Goal: Task Accomplishment & Management: Complete application form

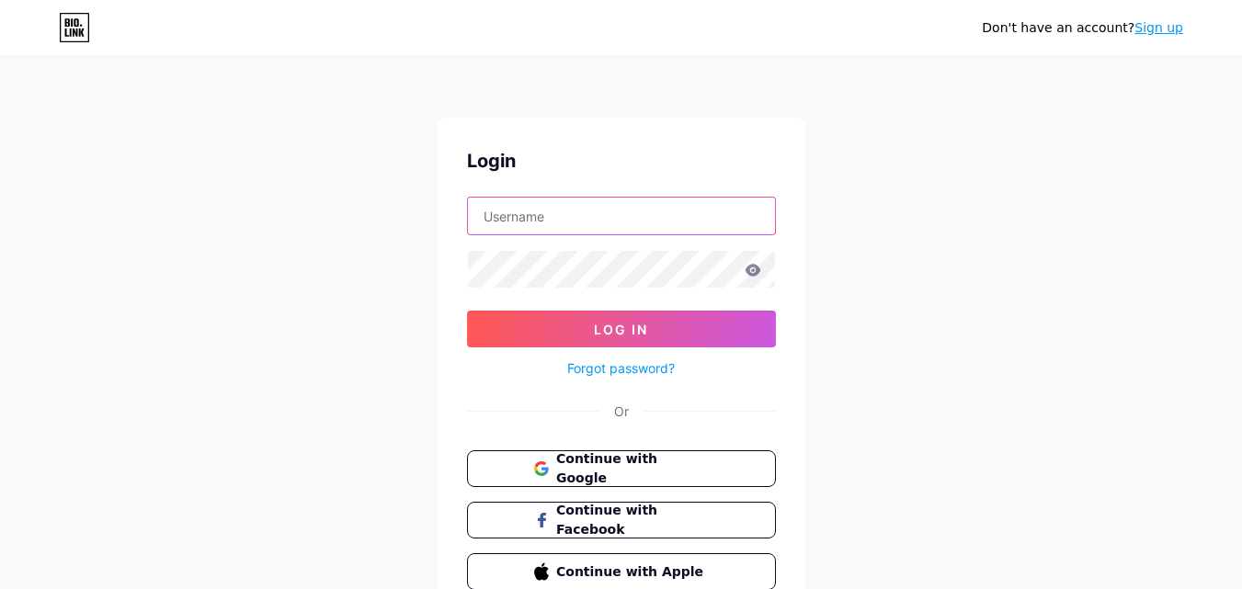
click at [611, 213] on input "text" at bounding box center [621, 216] width 307 height 37
click at [922, 246] on div "Don't have an account? Sign up Login Log In Forgot password? Or Continue with G…" at bounding box center [621, 339] width 1242 height 679
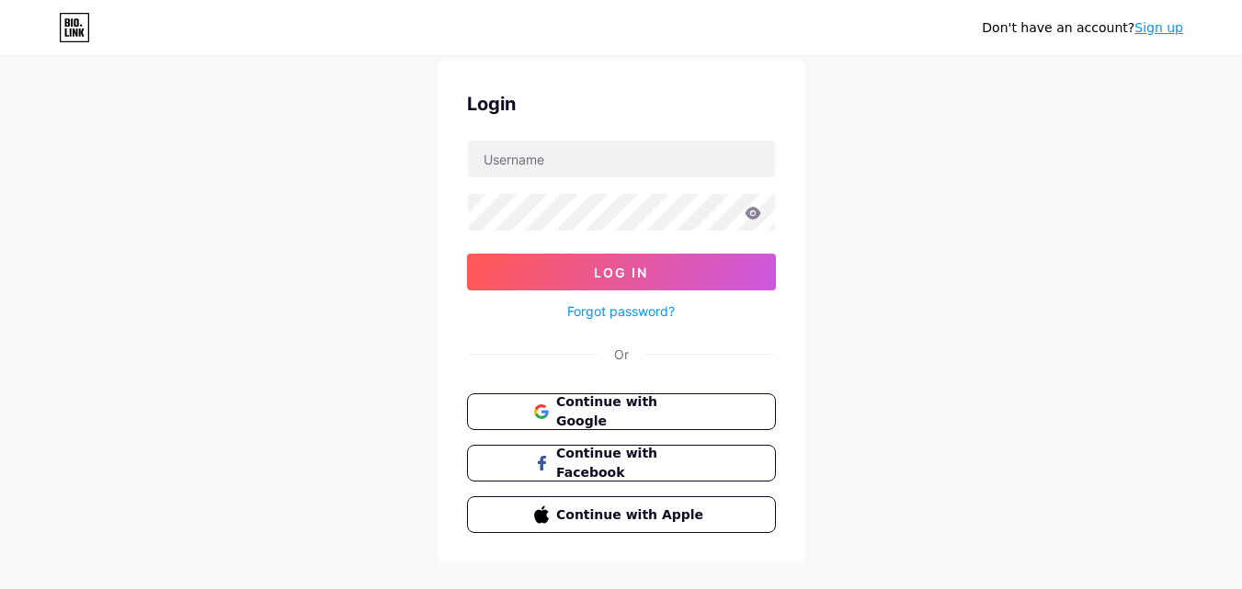
scroll to position [88, 0]
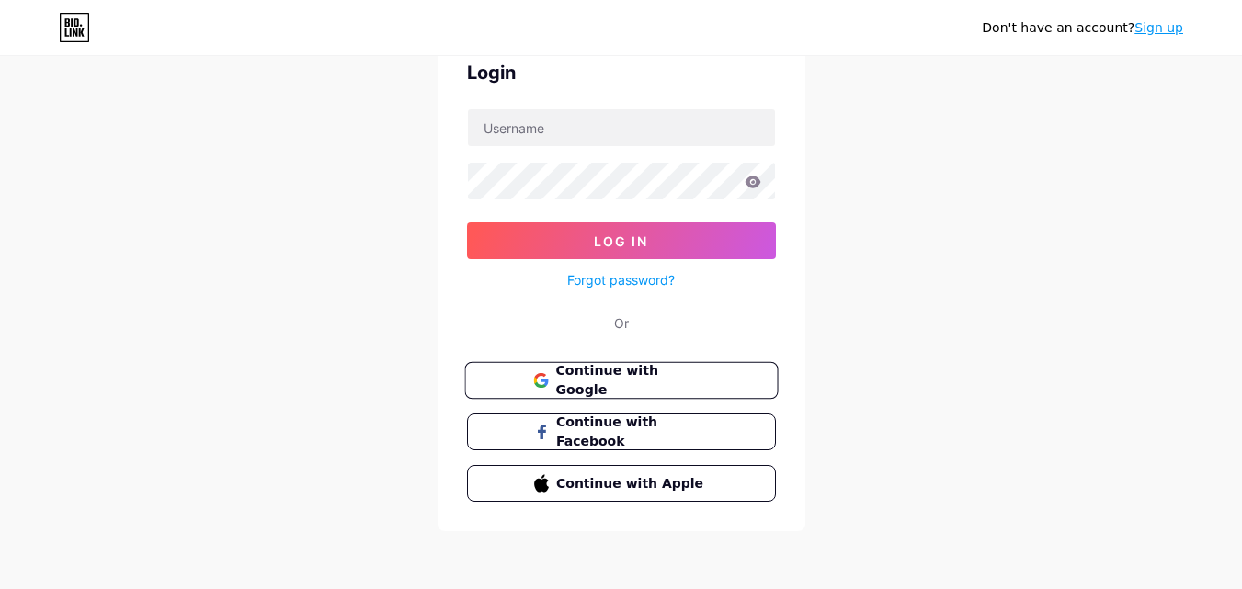
click at [664, 379] on span "Continue with Google" at bounding box center [632, 381] width 154 height 40
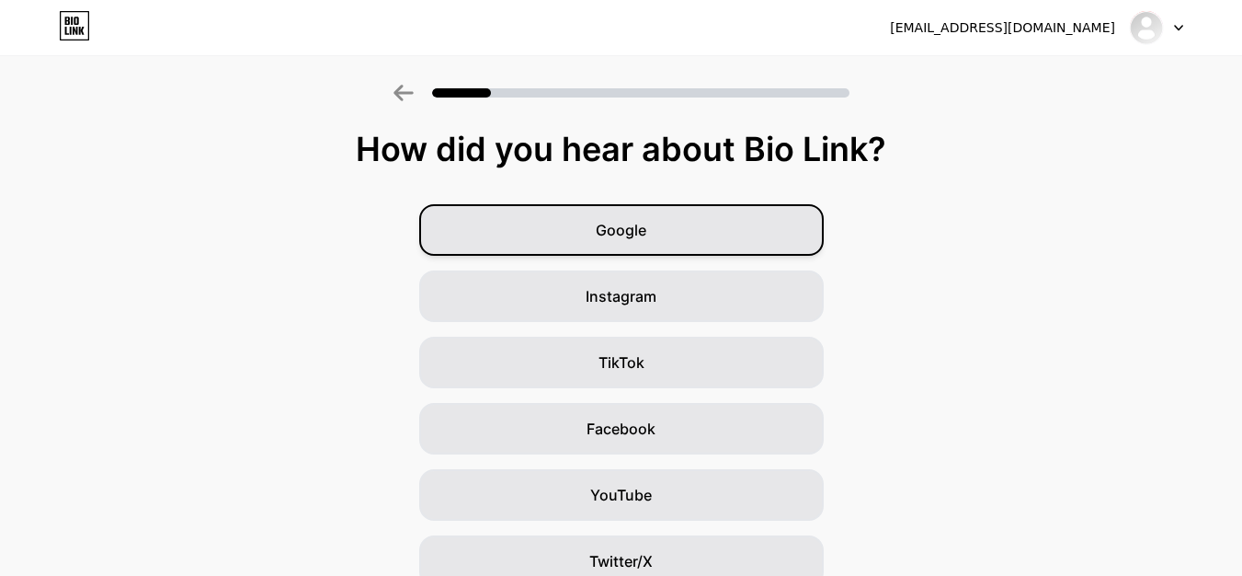
click at [687, 227] on div "Google" at bounding box center [621, 229] width 405 height 51
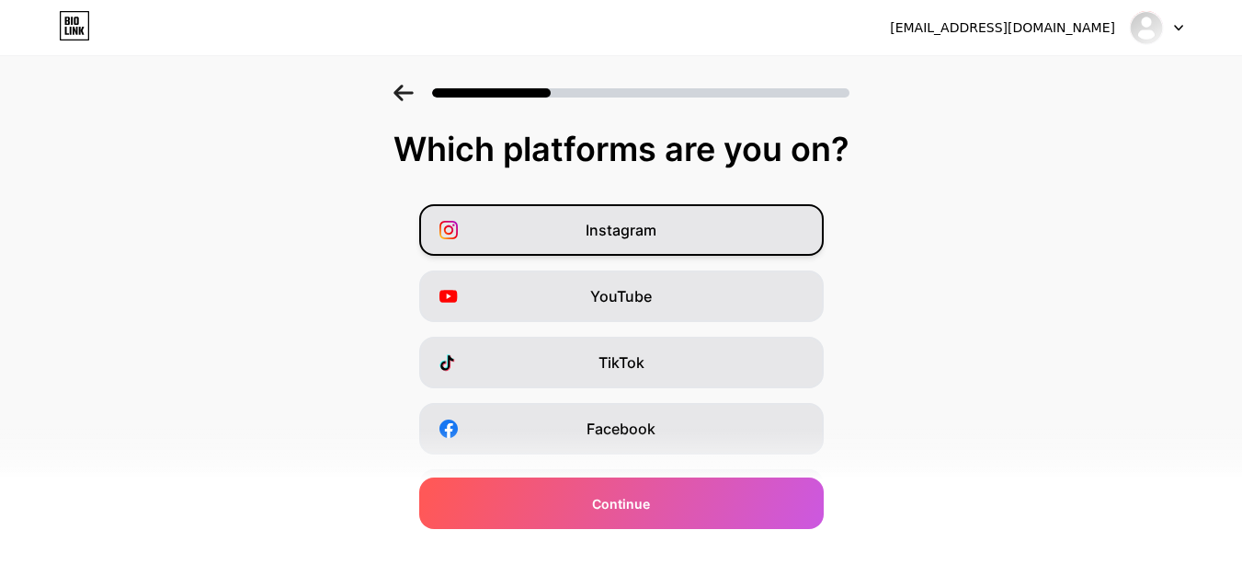
click at [667, 233] on div "Instagram" at bounding box center [621, 229] width 405 height 51
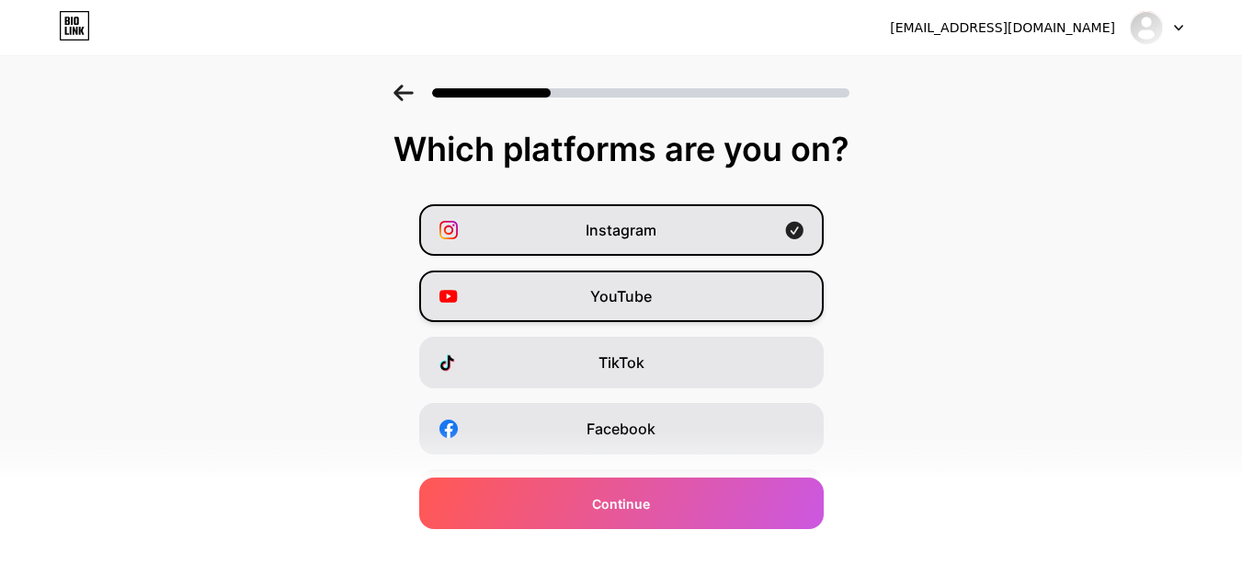
click at [660, 297] on div "YouTube" at bounding box center [621, 295] width 405 height 51
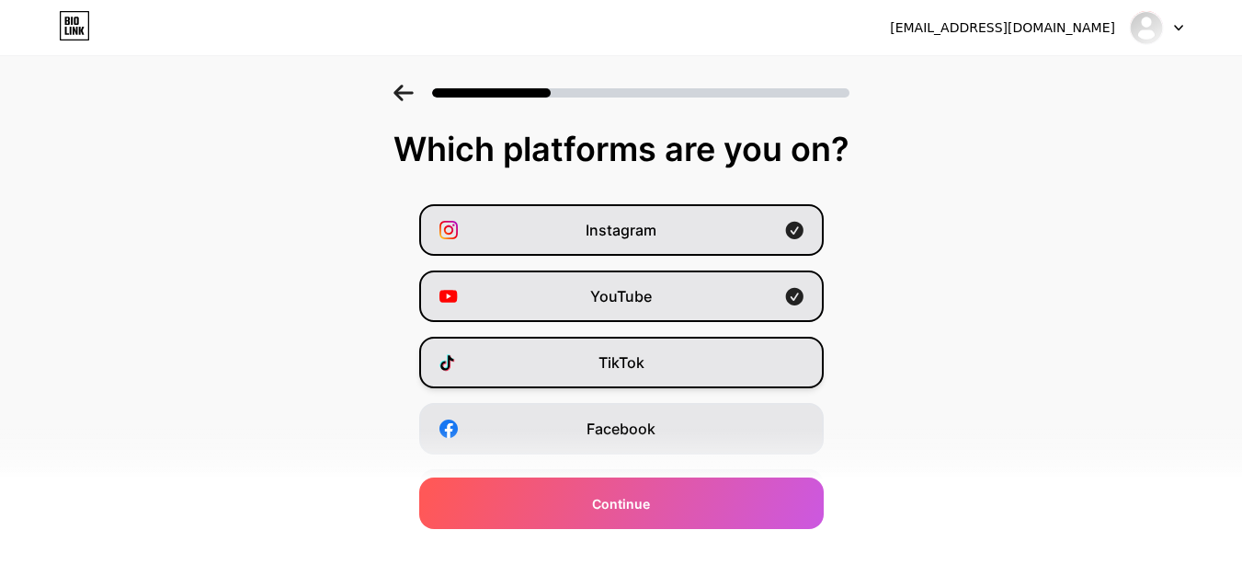
click at [654, 354] on div "TikTok" at bounding box center [621, 362] width 405 height 51
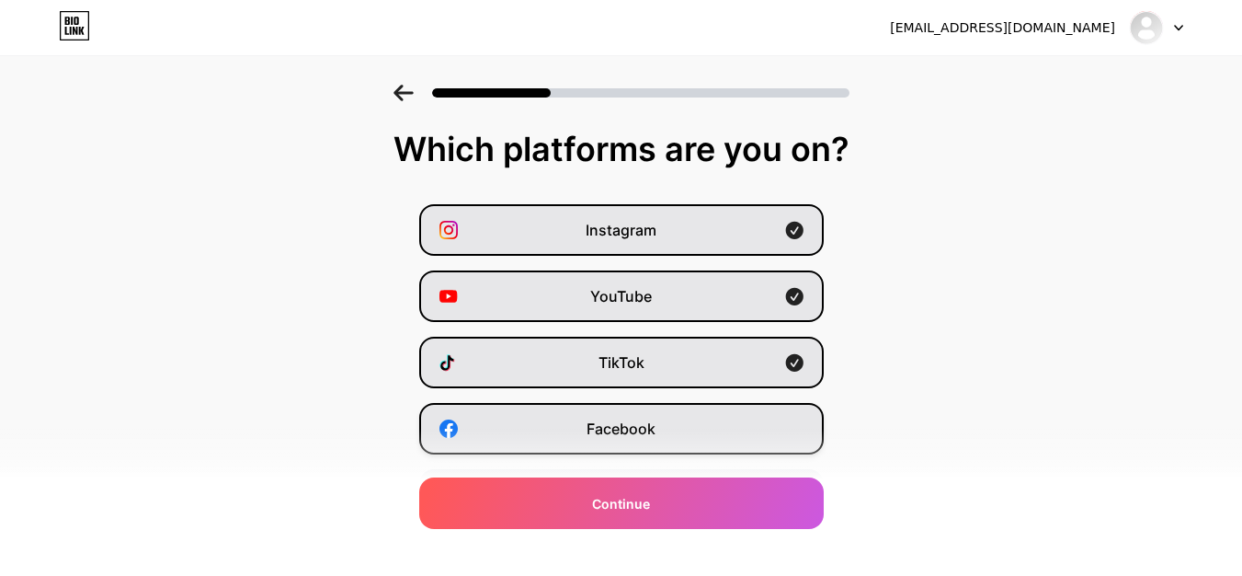
click at [647, 428] on span "Facebook" at bounding box center [621, 428] width 69 height 22
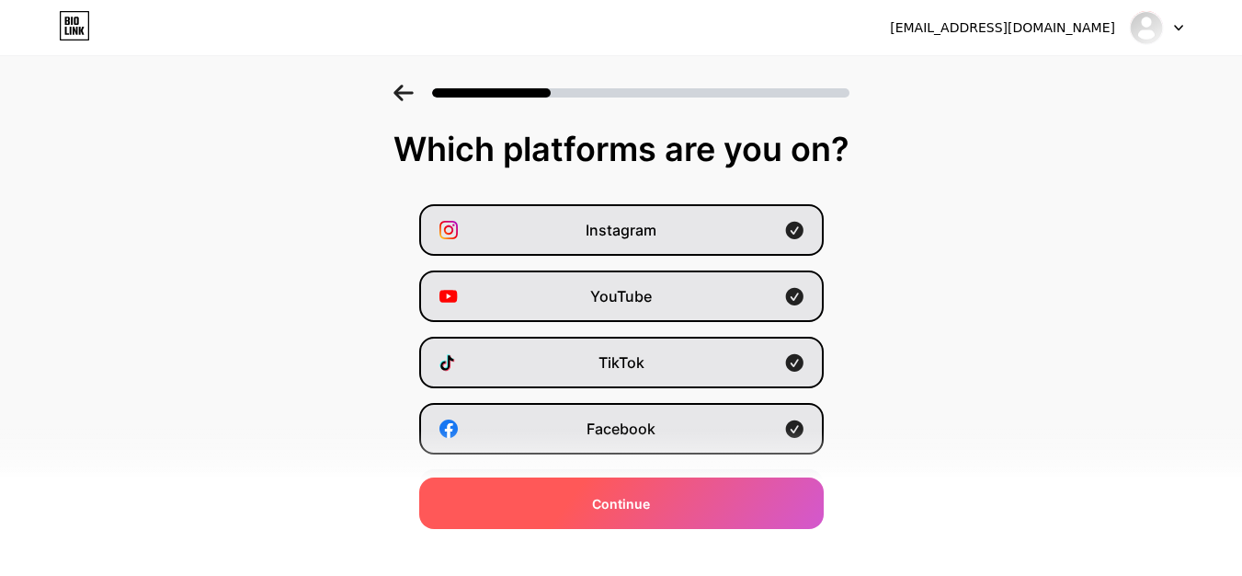
click at [650, 504] on span "Continue" at bounding box center [621, 503] width 58 height 19
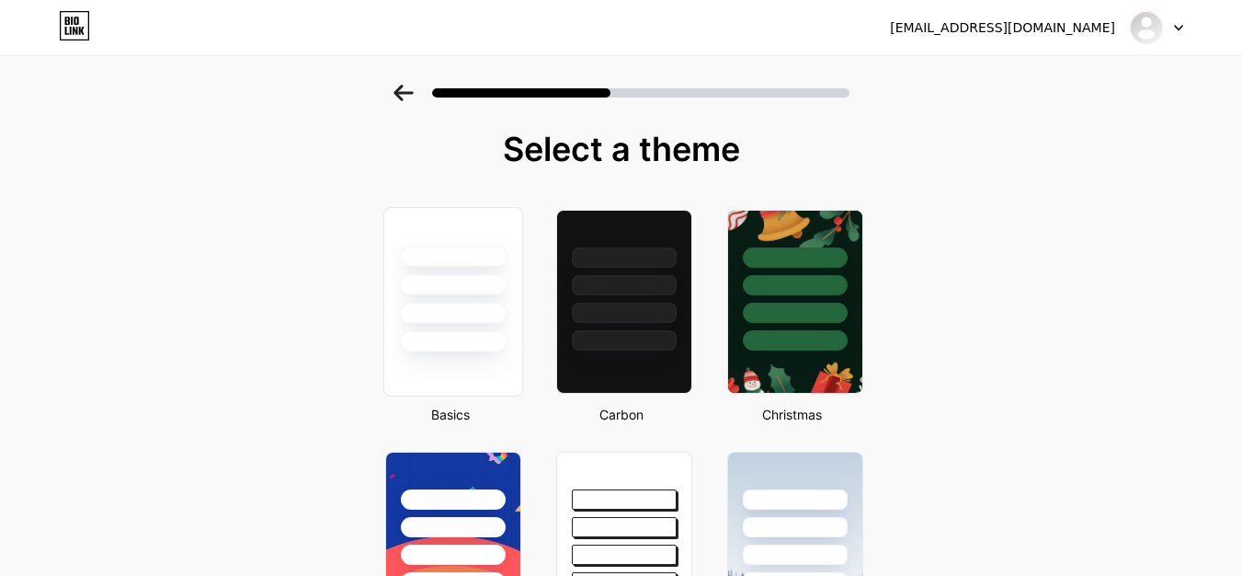
click at [464, 303] on div at bounding box center [453, 313] width 108 height 21
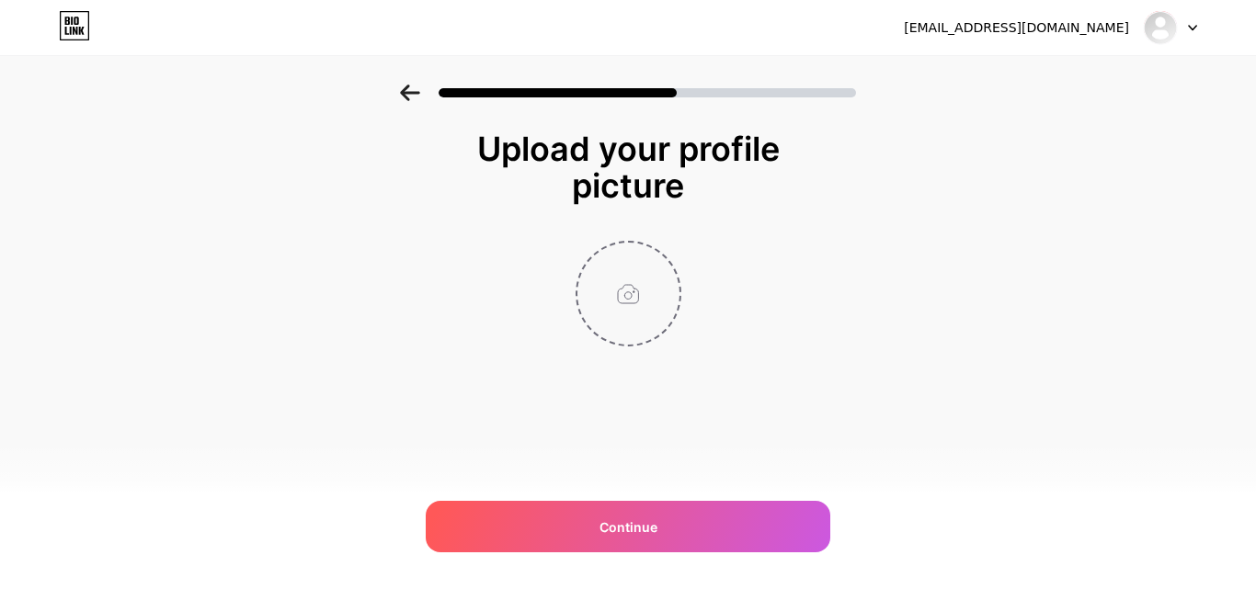
click at [633, 291] on input "file" at bounding box center [628, 294] width 102 height 102
type input "C:\fakepath\Logo.png"
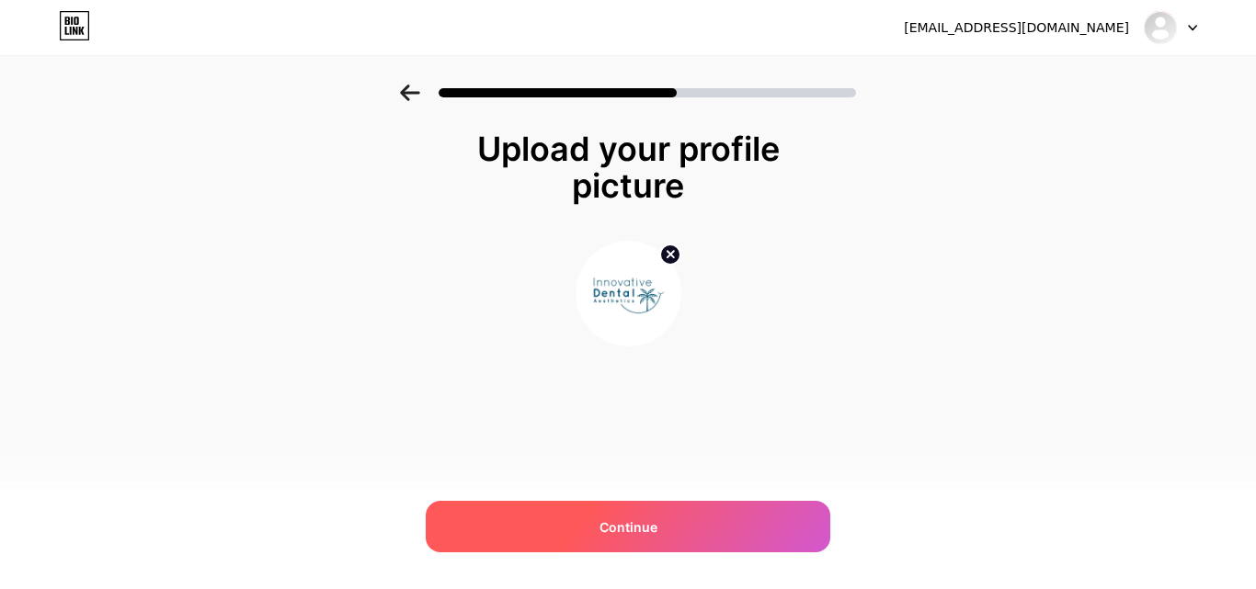
click at [627, 519] on span "Continue" at bounding box center [629, 527] width 58 height 19
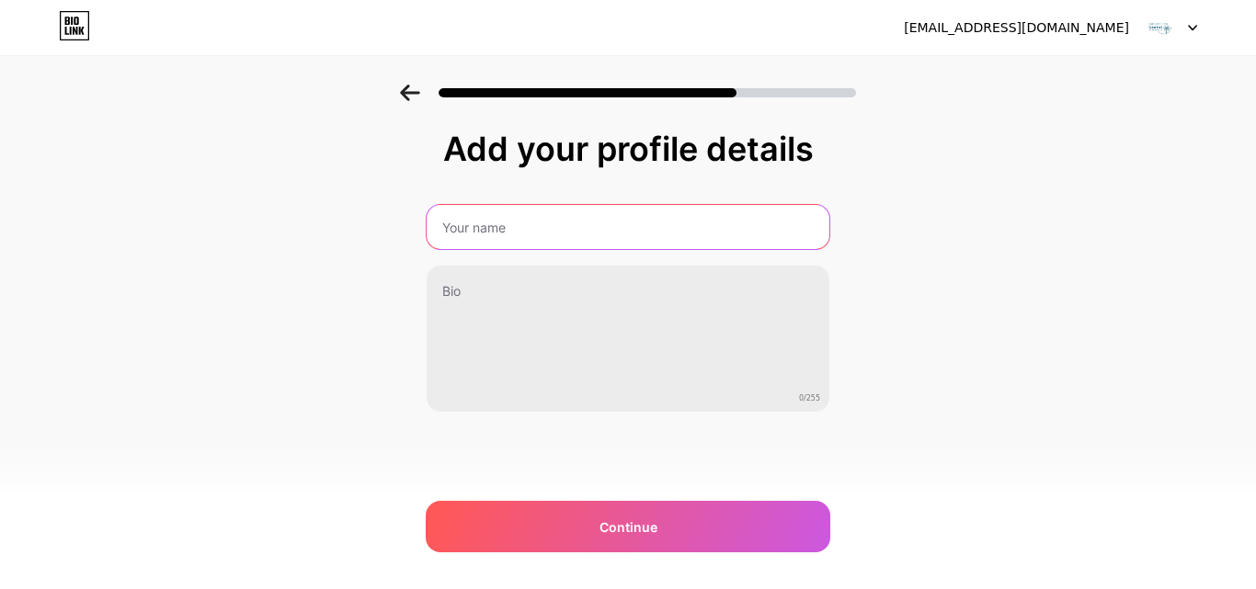
click at [651, 225] on input "text" at bounding box center [628, 227] width 403 height 44
paste input "Innovative Dental Aesthetics of [GEOGRAPHIC_DATA]"
type input "Innovative Dental Aesthetics of [GEOGRAPHIC_DATA]"
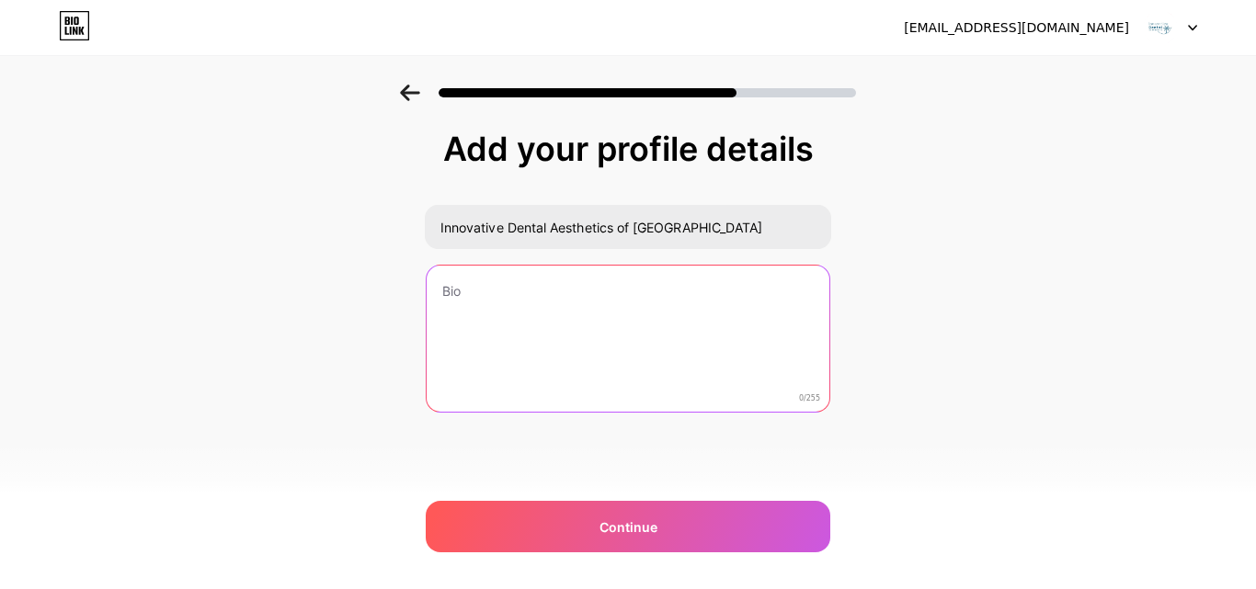
click at [483, 315] on textarea at bounding box center [628, 340] width 403 height 148
paste textarea "We are proud to offer innovative dental aesthetics services available in [GEOGR…"
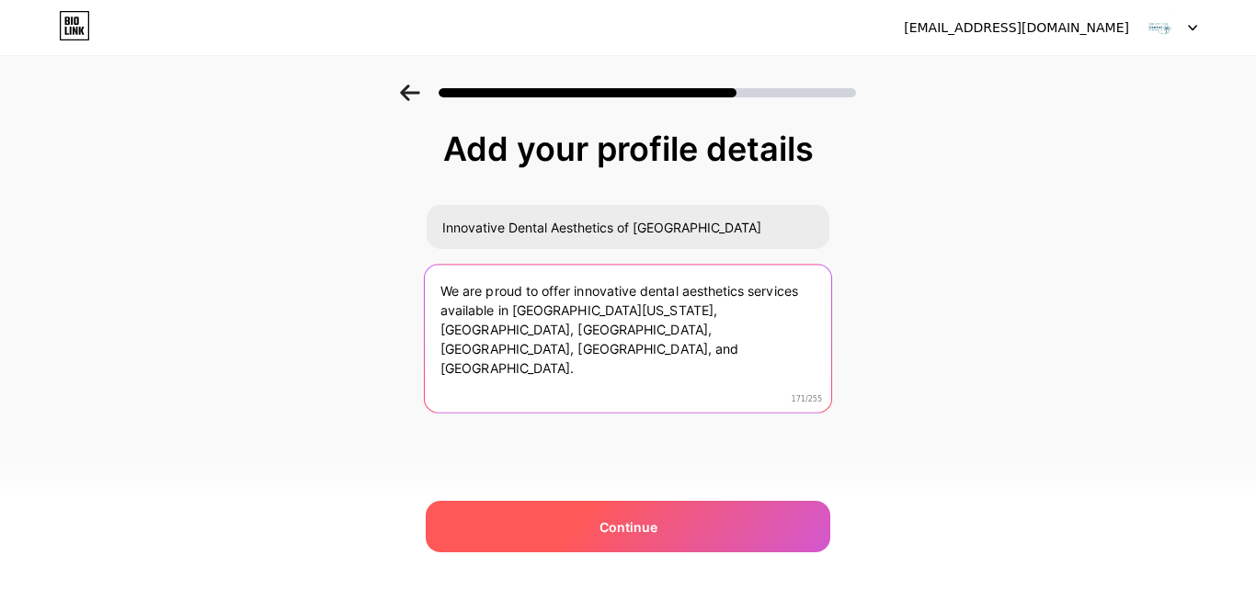
type textarea "We are proud to offer innovative dental aesthetics services available in [GEOGR…"
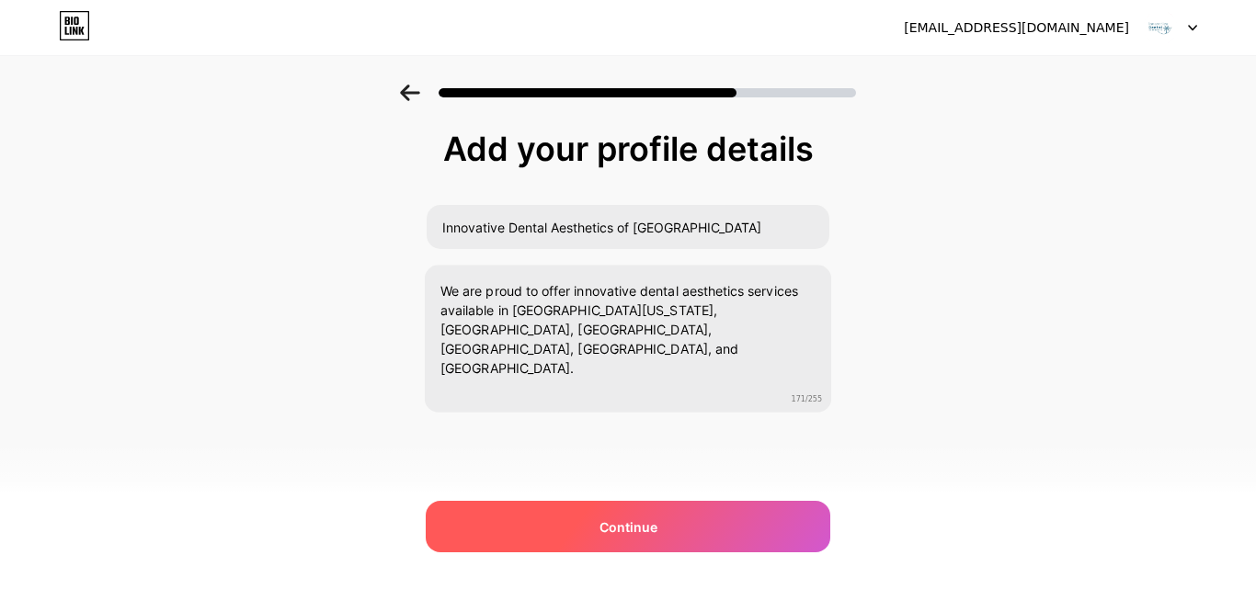
click at [642, 522] on span "Continue" at bounding box center [629, 527] width 58 height 19
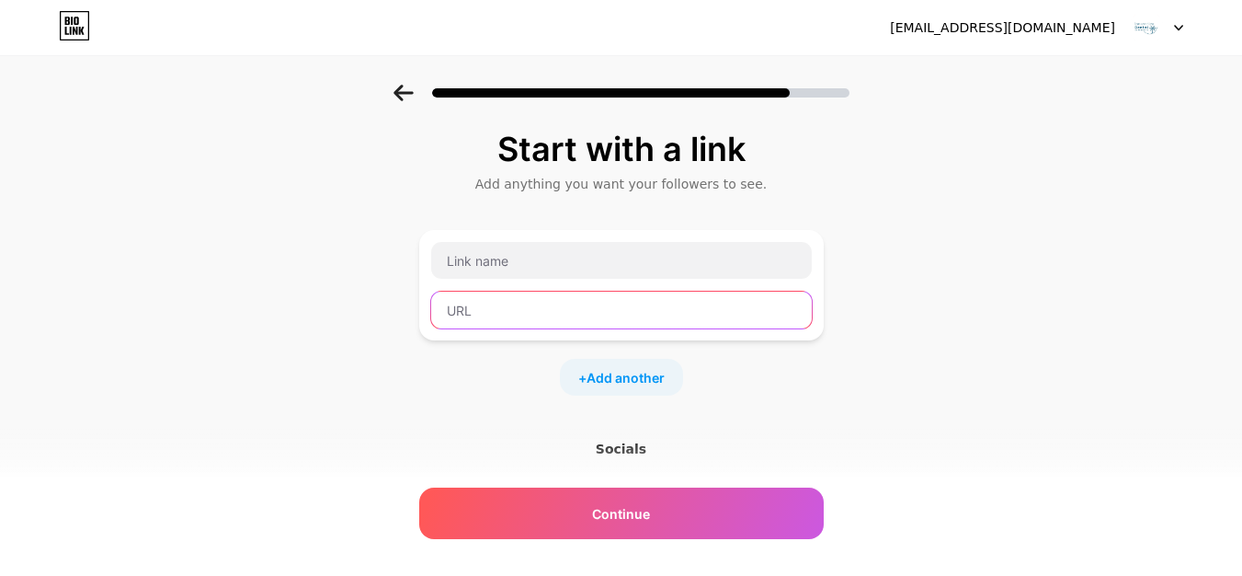
click at [533, 292] on input "text" at bounding box center [621, 309] width 381 height 37
paste input "[URL][DOMAIN_NAME]"
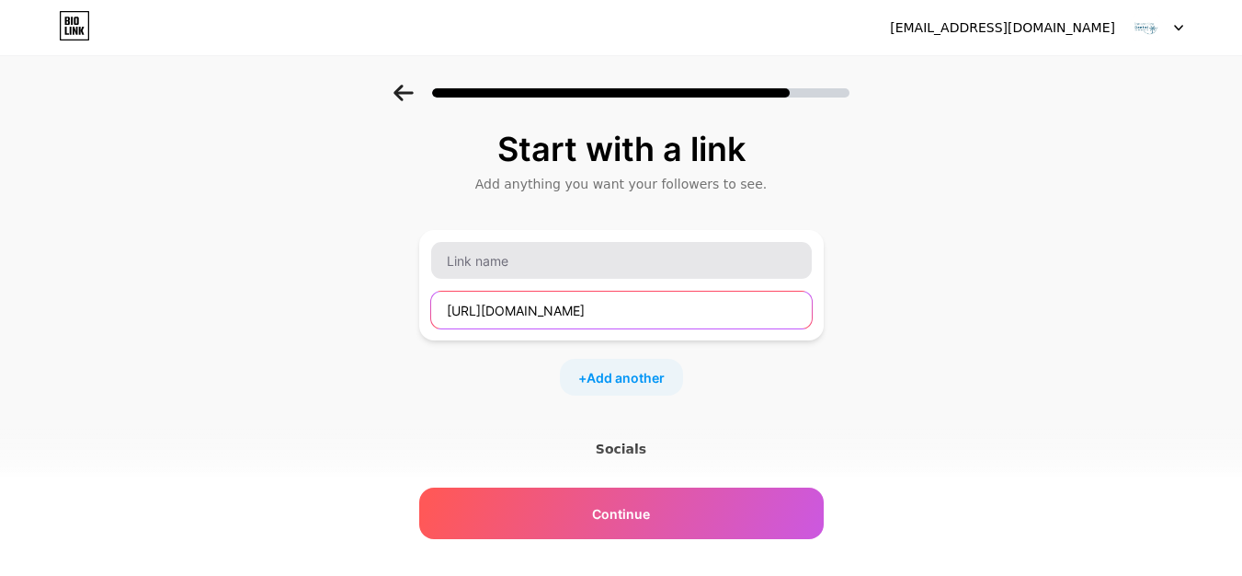
type input "[URL][DOMAIN_NAME]"
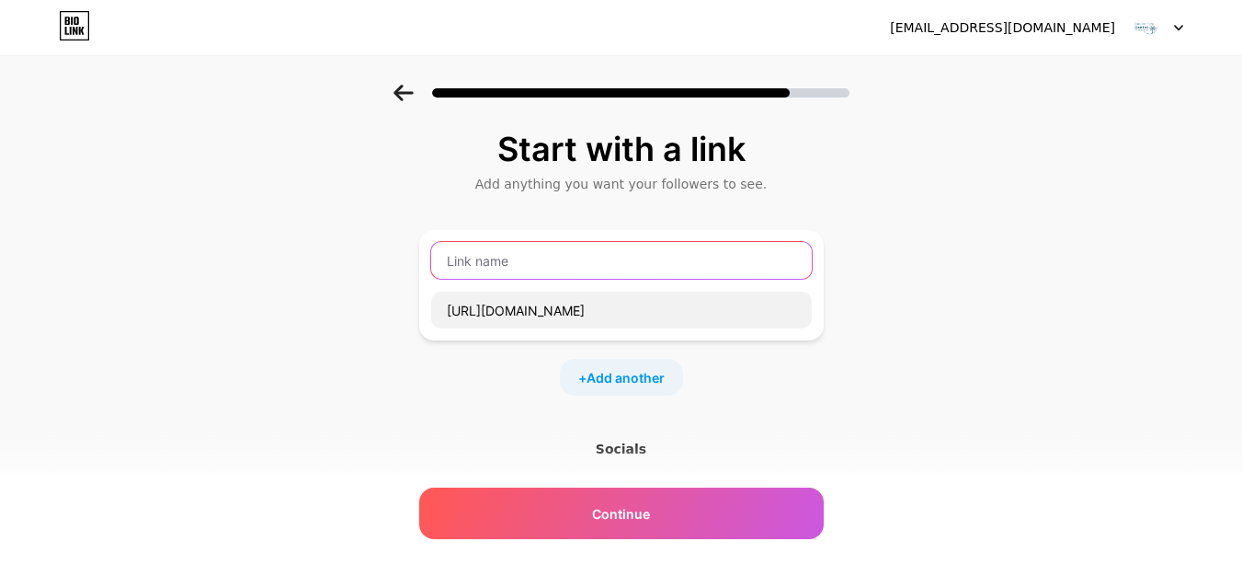
click at [537, 256] on input "text" at bounding box center [621, 260] width 381 height 37
paste input "innovative dental aesthetics"
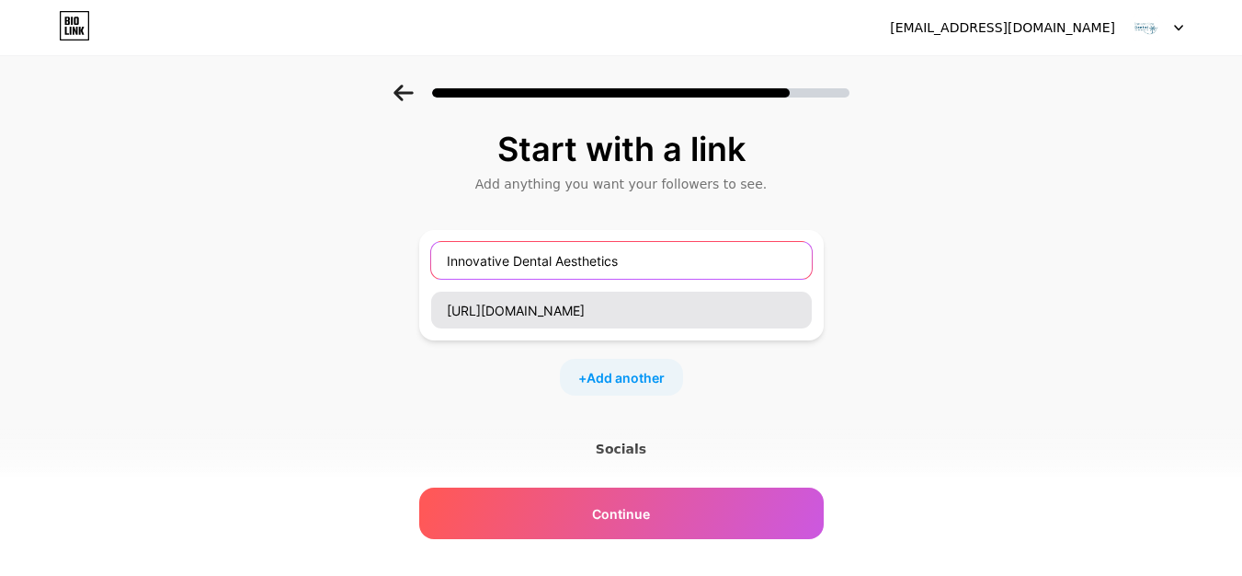
scroll to position [92, 0]
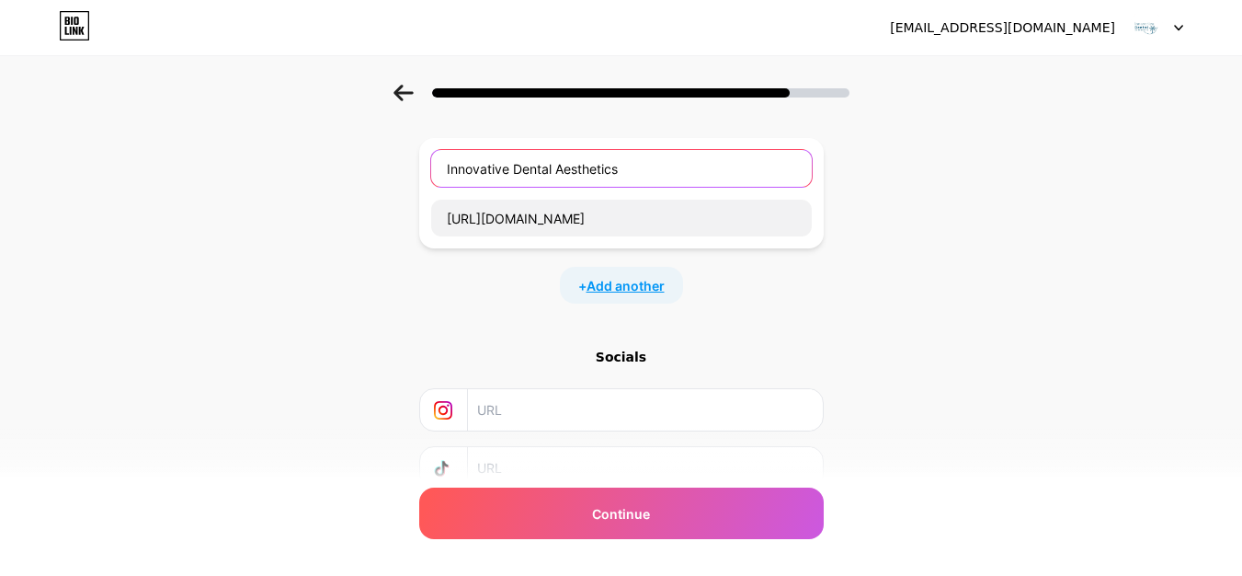
type input "Innovative Dental Aesthetics"
click at [657, 276] on span "Add another" at bounding box center [626, 285] width 78 height 19
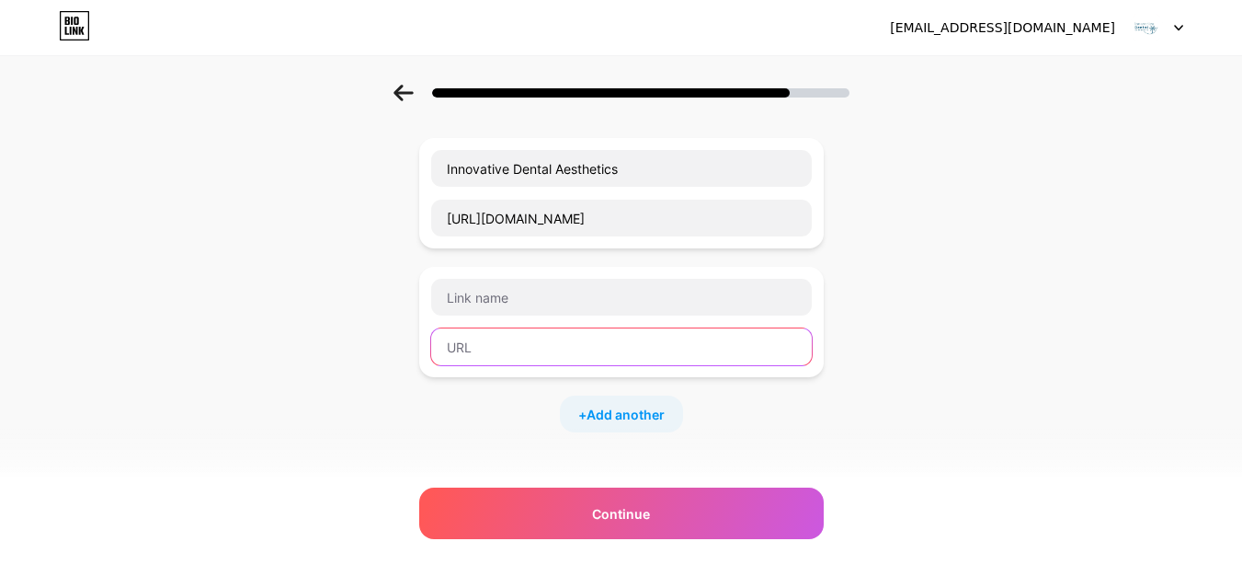
click at [537, 362] on input "text" at bounding box center [621, 346] width 381 height 37
paste input "[URL][DOMAIN_NAME]"
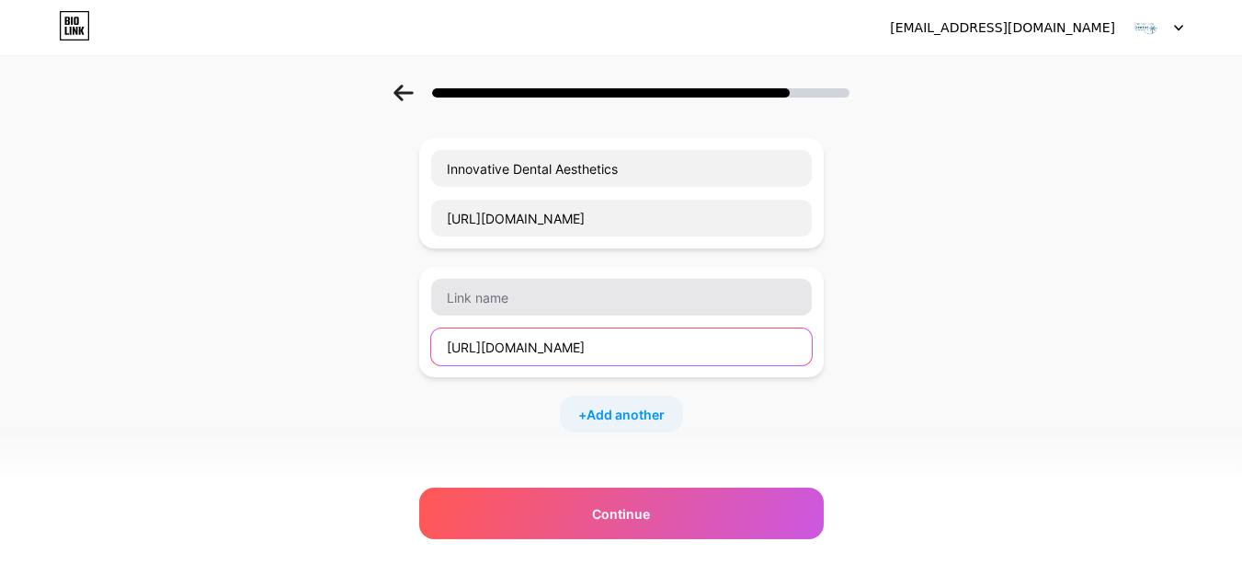
type input "[URL][DOMAIN_NAME]"
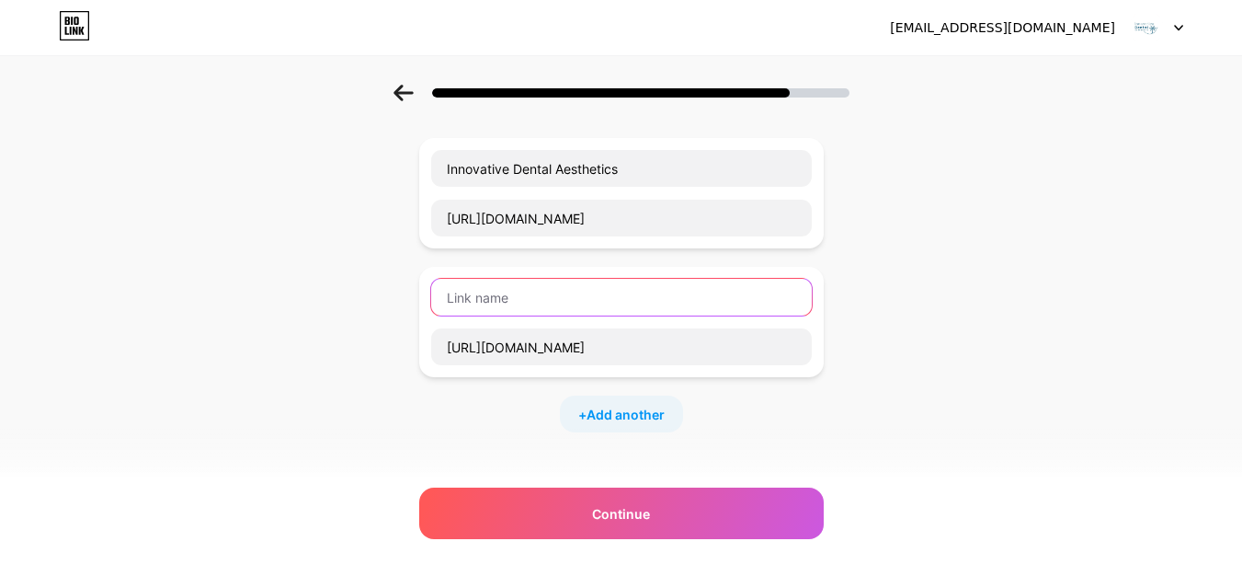
click at [543, 297] on input "text" at bounding box center [621, 297] width 381 height 37
paste input "Comprehensive Dental Services In [GEOGRAPHIC_DATA], [US_STATE]"
drag, startPoint x: 553, startPoint y: 295, endPoint x: 409, endPoint y: 295, distance: 143.4
click at [409, 295] on div "Start with a link Add anything you want your followers to see. Innovative Denta…" at bounding box center [621, 380] width 1242 height 775
type input "Dental Services In [GEOGRAPHIC_DATA], [US_STATE]"
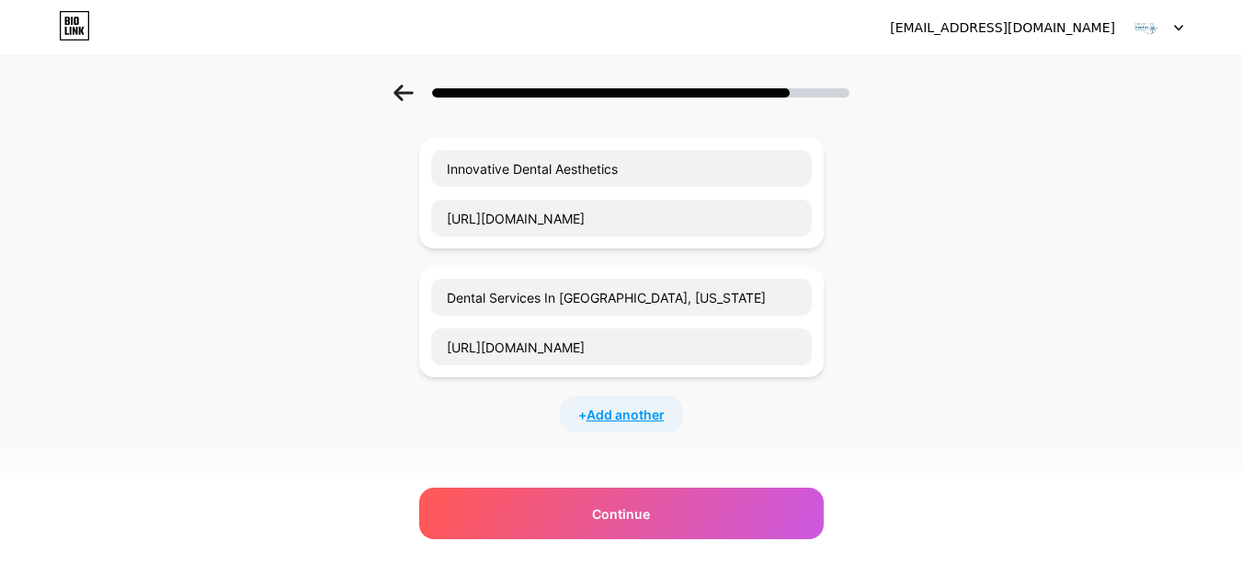
click at [634, 418] on span "Add another" at bounding box center [626, 414] width 78 height 19
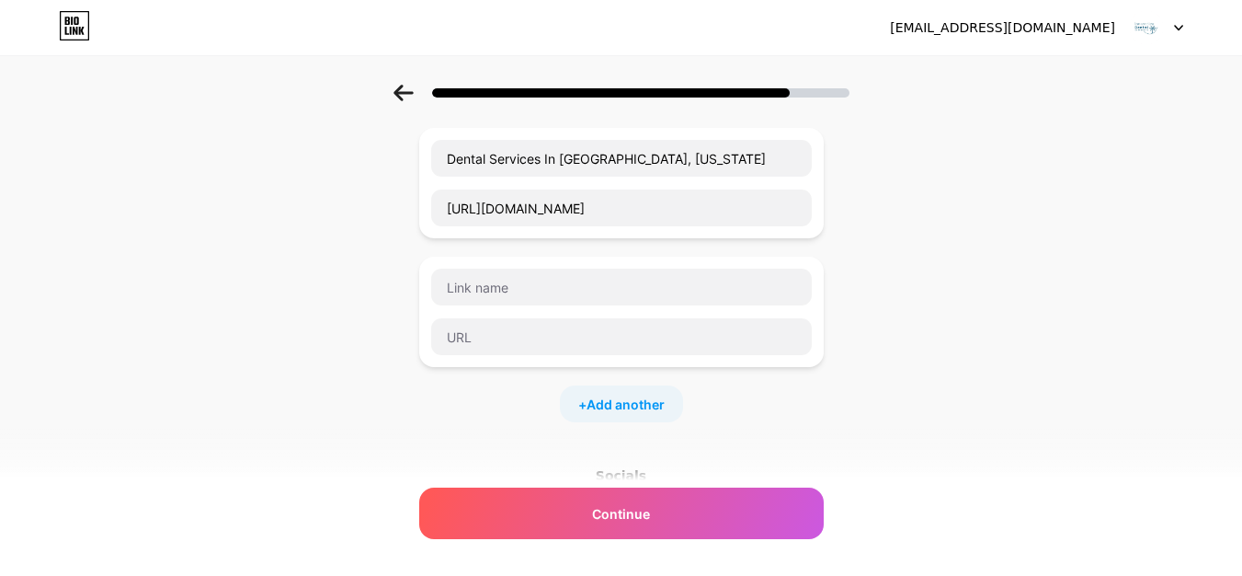
scroll to position [368, 0]
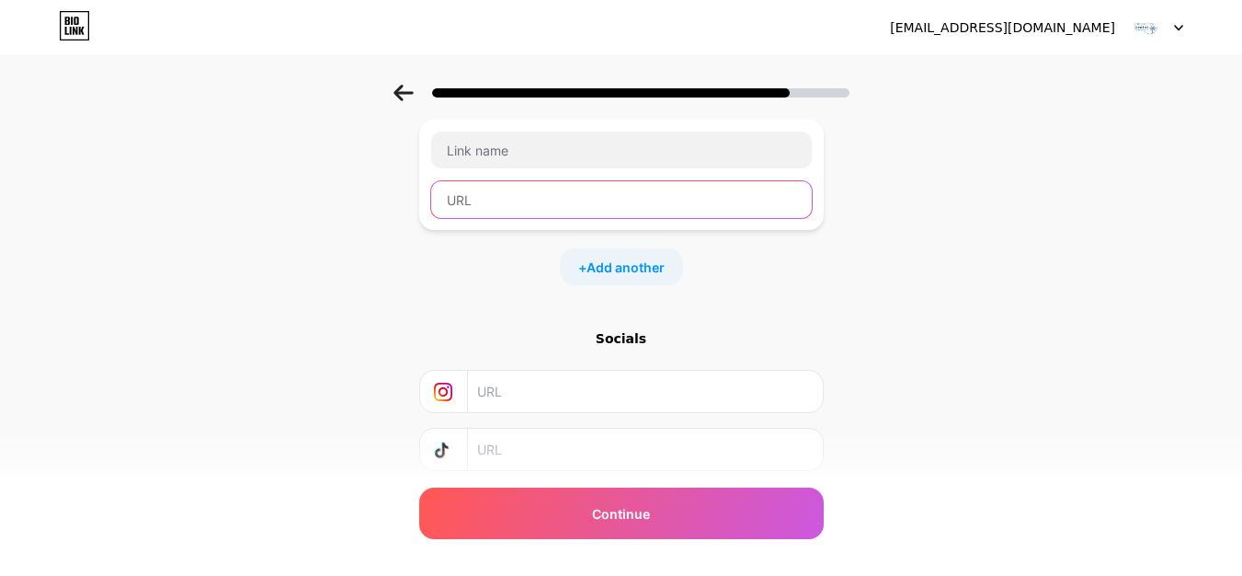
click at [549, 200] on input "text" at bounding box center [621, 199] width 381 height 37
paste input "[URL][DOMAIN_NAME]"
type input "[URL][DOMAIN_NAME]"
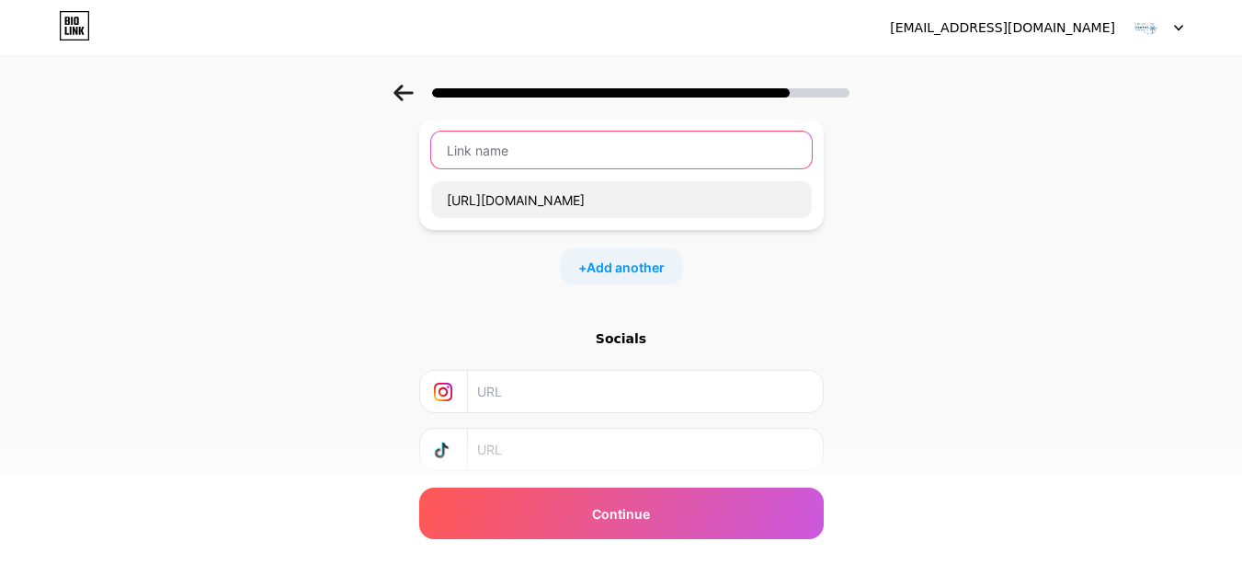
click at [525, 149] on input "text" at bounding box center [621, 149] width 381 height 37
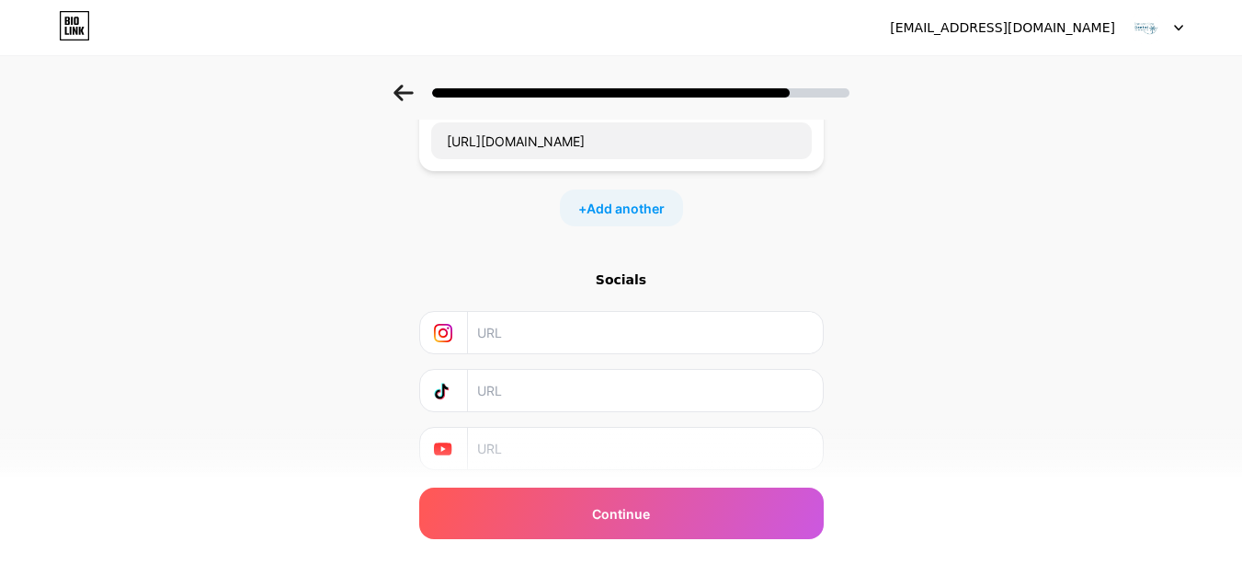
scroll to position [486, 0]
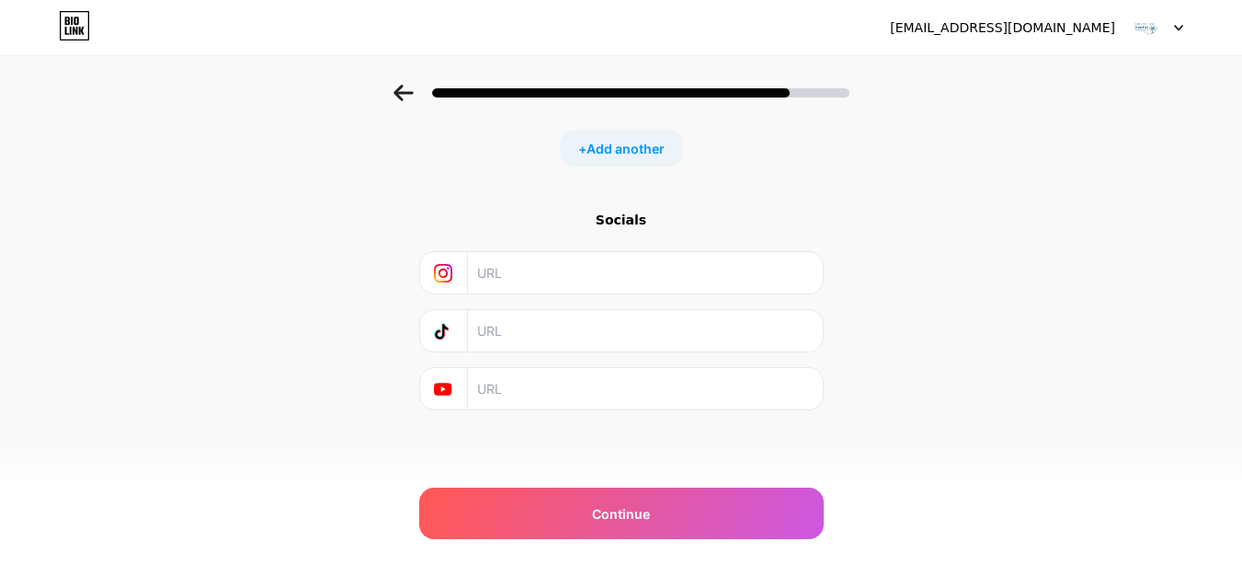
type input "Book Appointment"
click at [576, 264] on input "text" at bounding box center [644, 272] width 334 height 41
paste input "[URL][DOMAIN_NAME]"
type input "[URL][DOMAIN_NAME]"
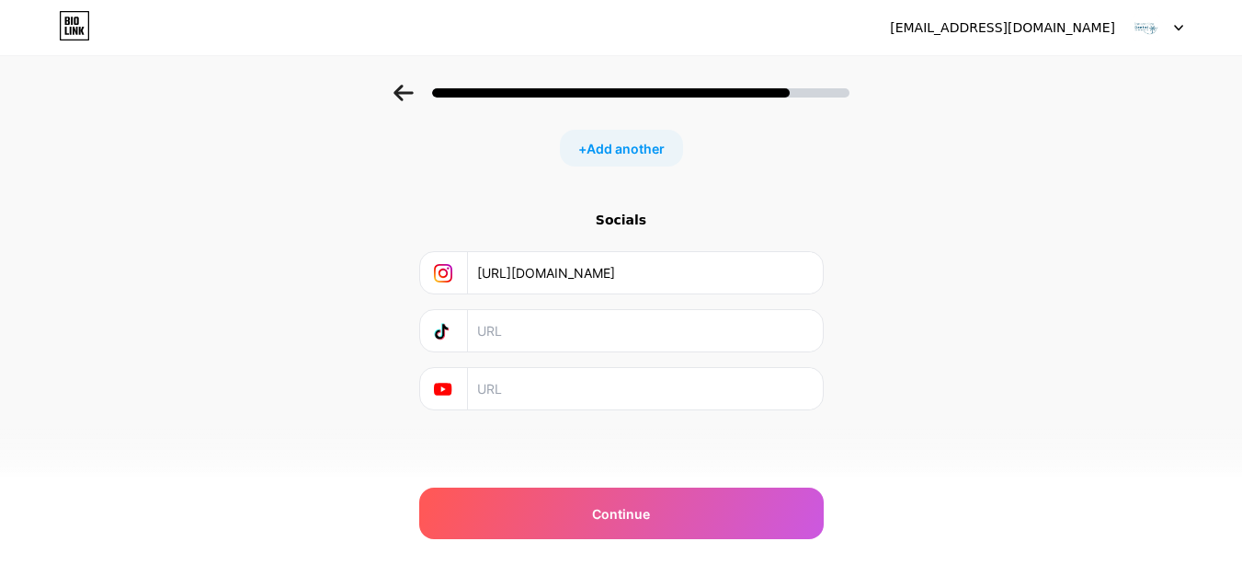
scroll to position [0, 0]
paste input "[URL][DOMAIN_NAME]"
type input "[URL][DOMAIN_NAME]"
paste input "[URL][DOMAIN_NAME]"
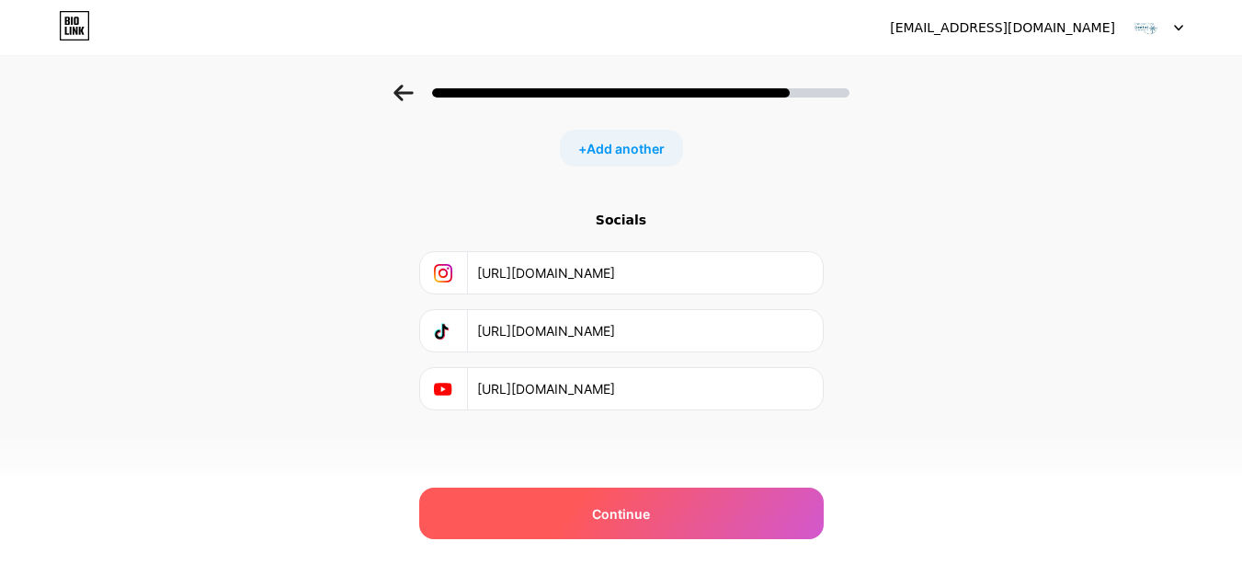
type input "[URL][DOMAIN_NAME]"
click at [589, 511] on div "Continue" at bounding box center [621, 512] width 405 height 51
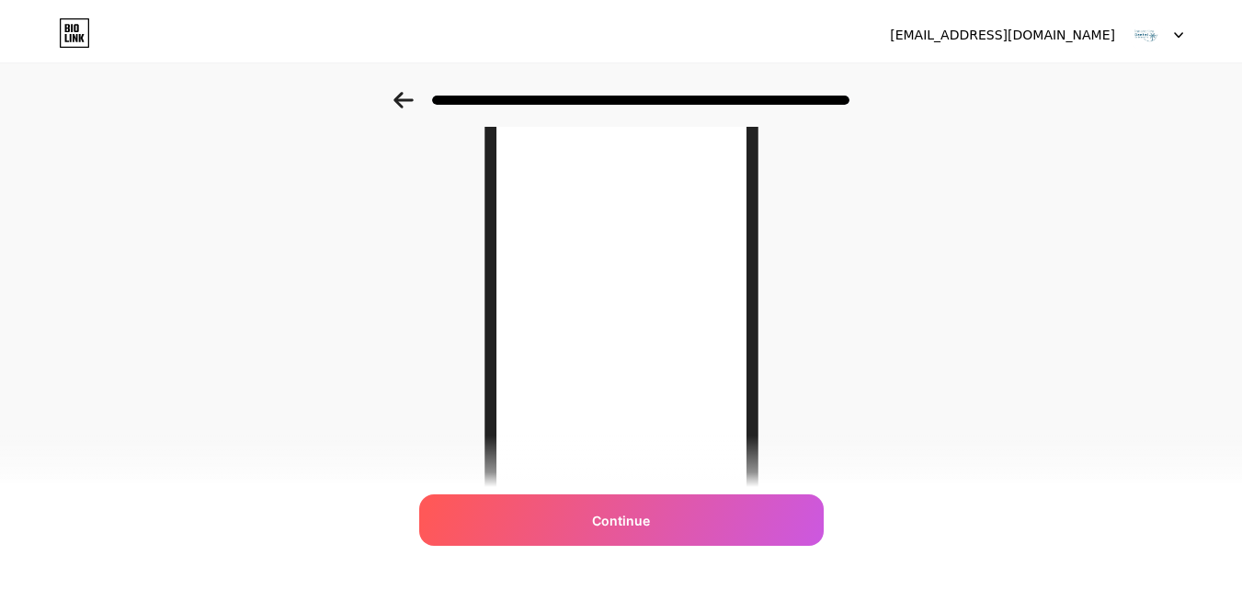
scroll to position [0, 0]
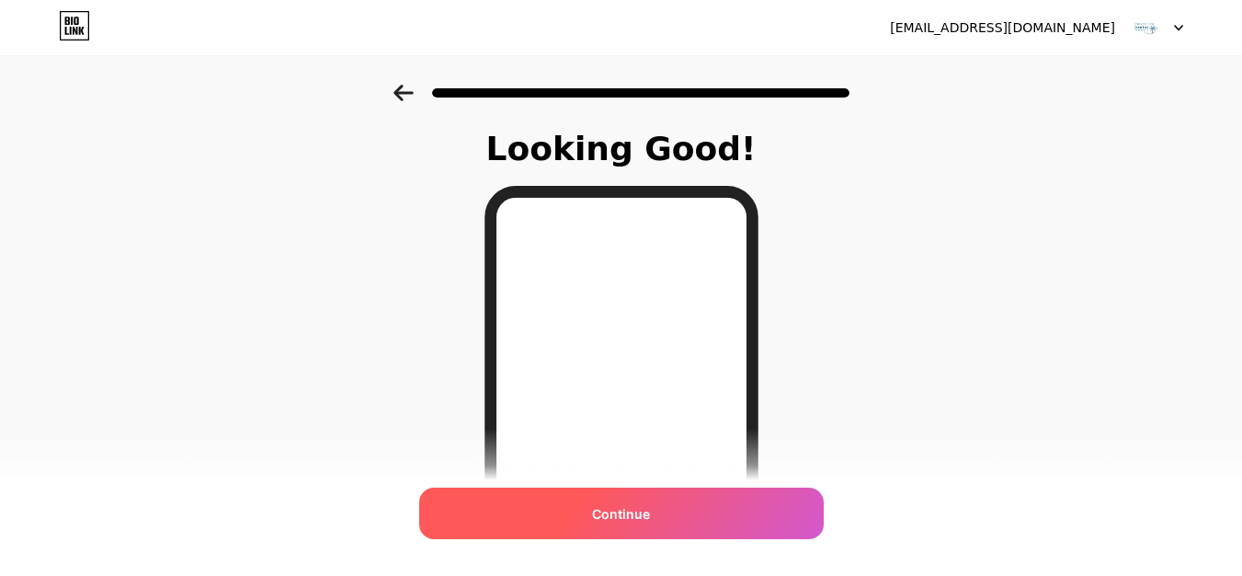
click at [670, 503] on div "Continue" at bounding box center [621, 512] width 405 height 51
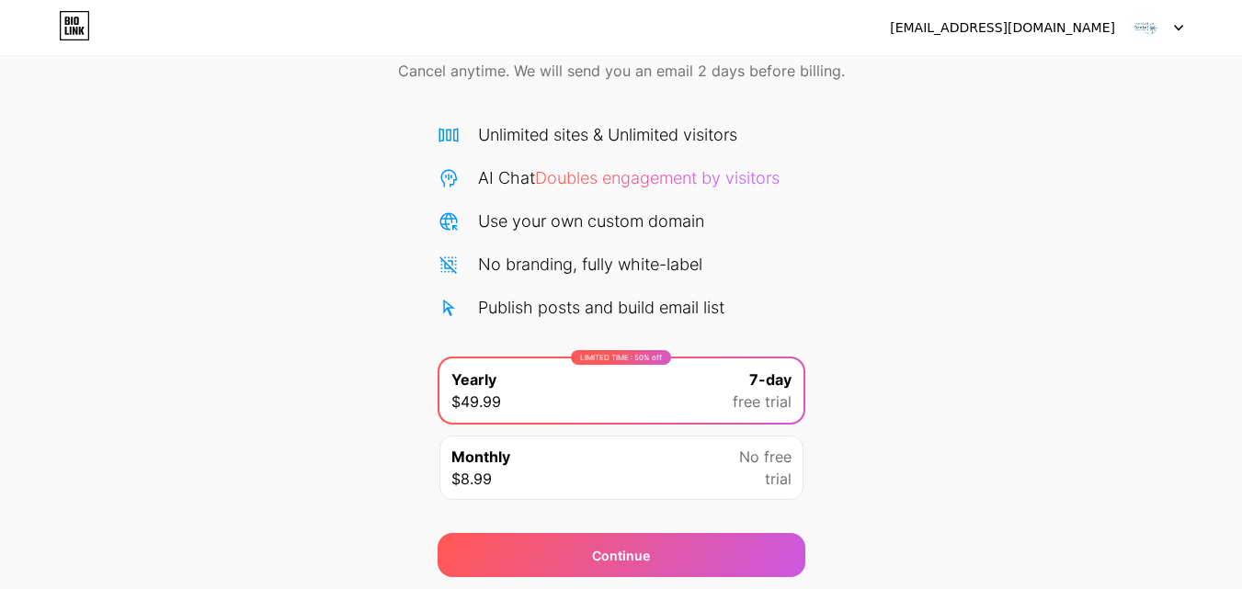
scroll to position [151, 0]
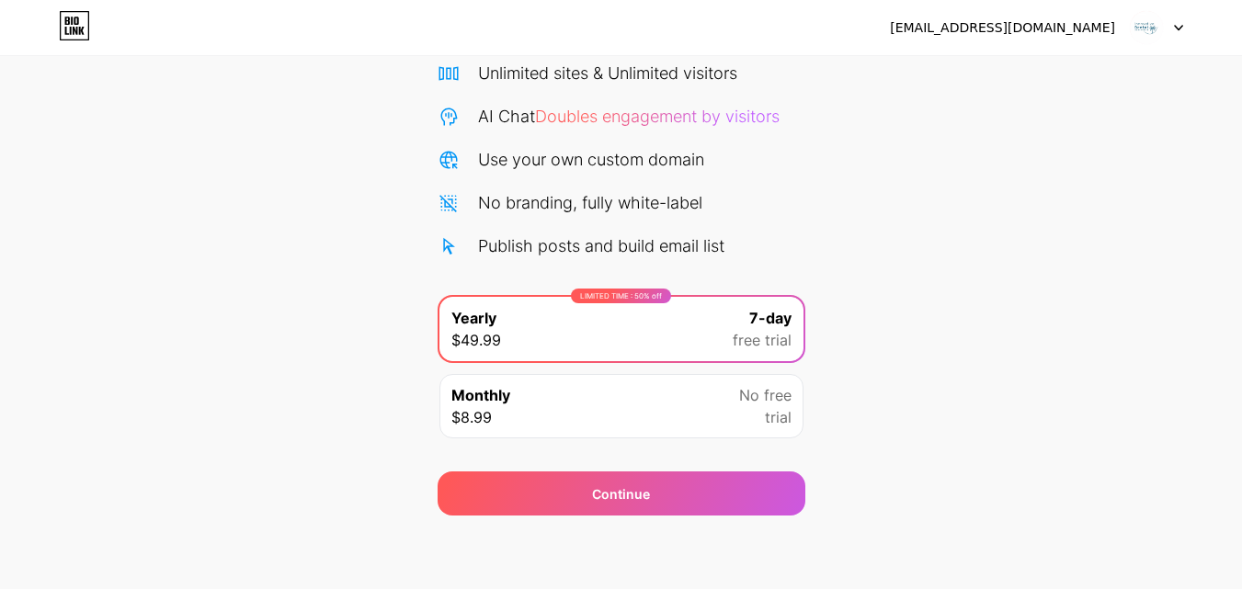
click at [769, 421] on span "trial" at bounding box center [778, 417] width 27 height 22
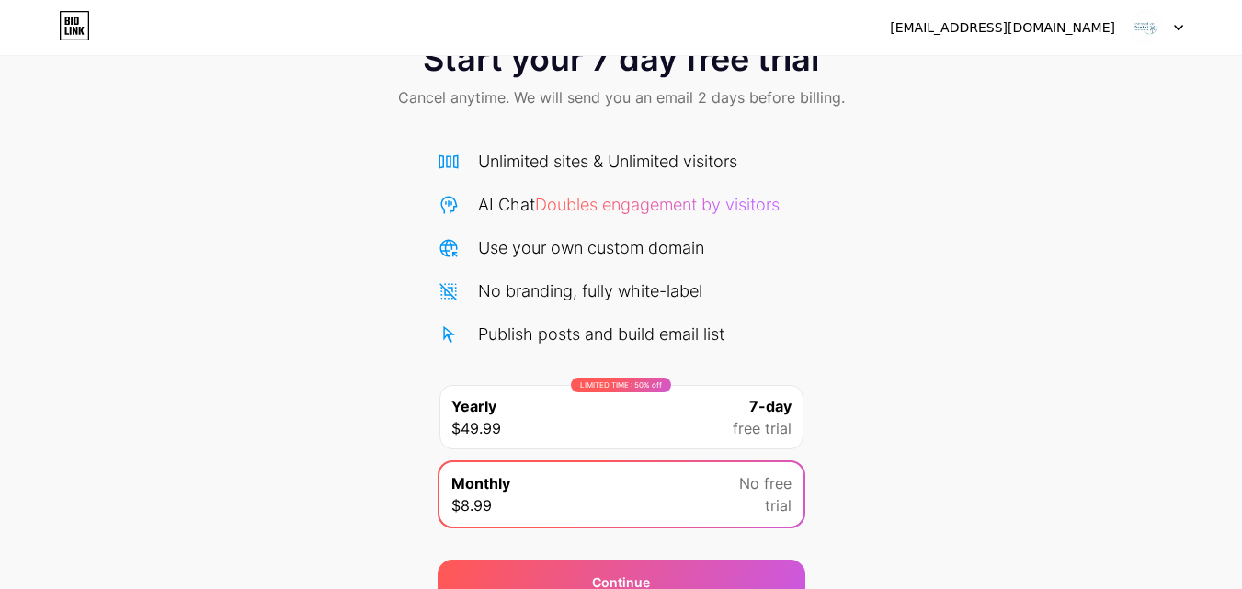
scroll to position [0, 0]
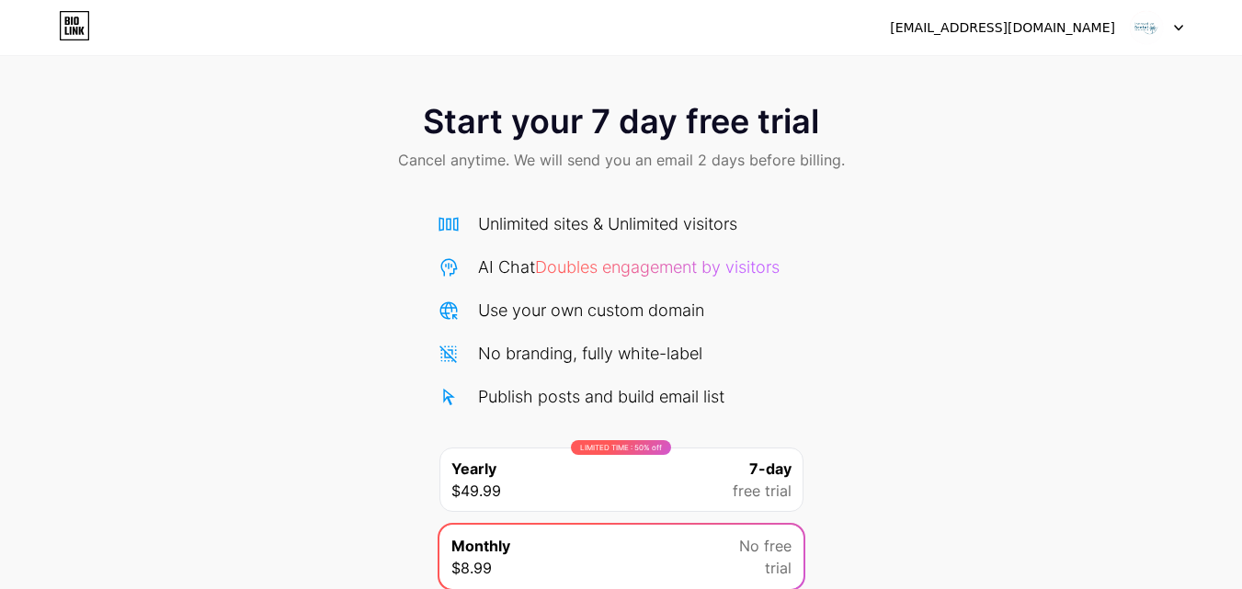
click at [1186, 38] on div "[EMAIL_ADDRESS][DOMAIN_NAME] Logout" at bounding box center [621, 27] width 1242 height 33
click at [1172, 25] on div at bounding box center [1156, 27] width 53 height 33
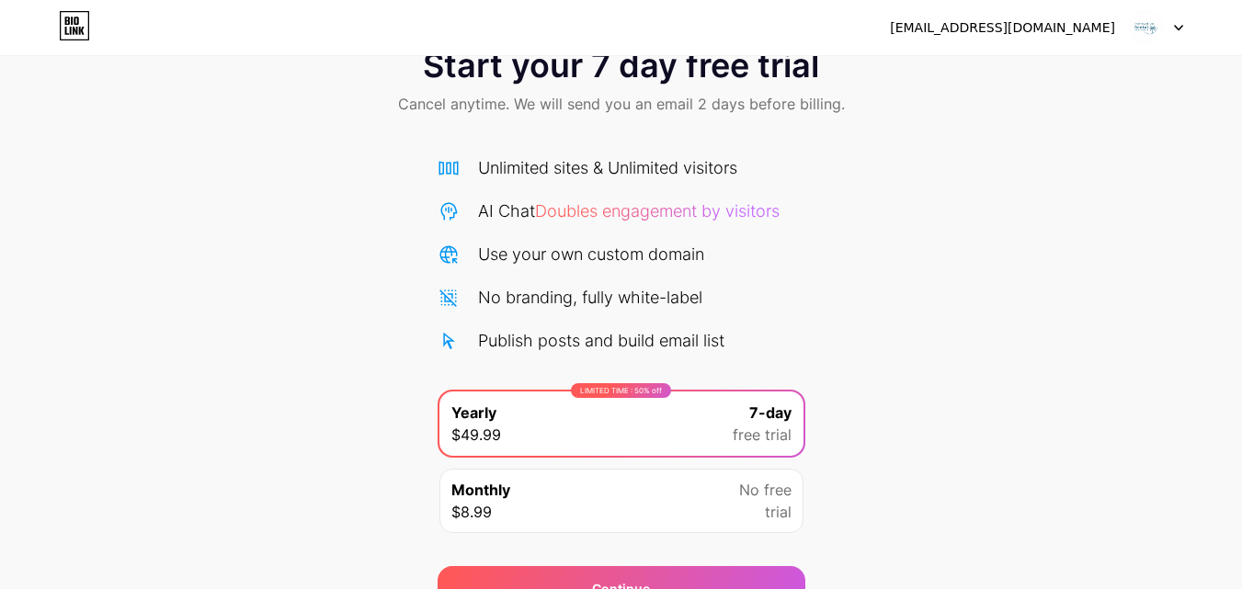
scroll to position [151, 0]
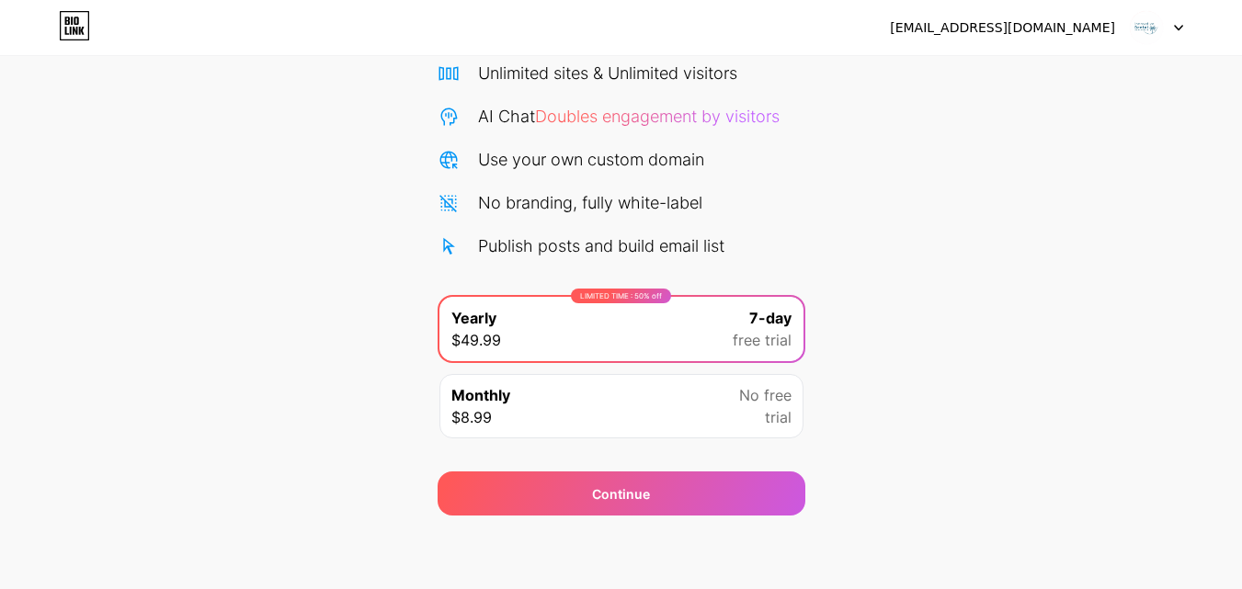
click at [1180, 29] on icon at bounding box center [1178, 28] width 7 height 5
click at [1055, 26] on div "maxgattadentalig@gmail.com" at bounding box center [1002, 27] width 225 height 19
click at [1055, 26] on div "[EMAIL_ADDRESS][DOMAIN_NAME]" at bounding box center [1002, 27] width 225 height 19
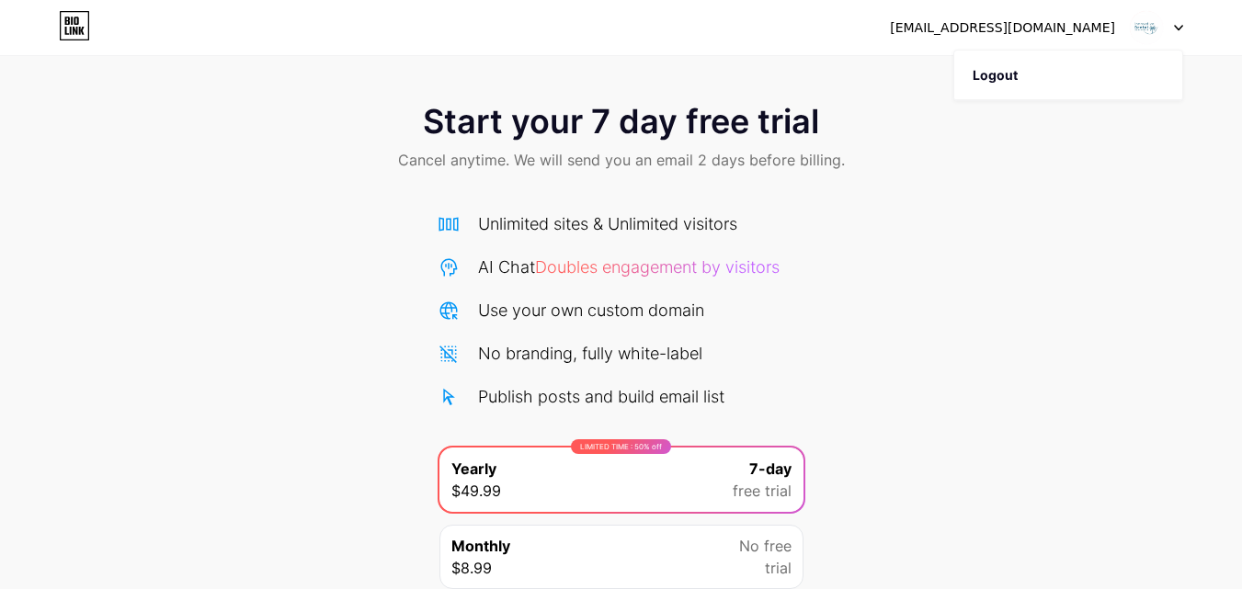
click at [635, 164] on span "Cancel anytime. We will send you an email 2 days before billing." at bounding box center [621, 160] width 447 height 22
